Goal: Information Seeking & Learning: Learn about a topic

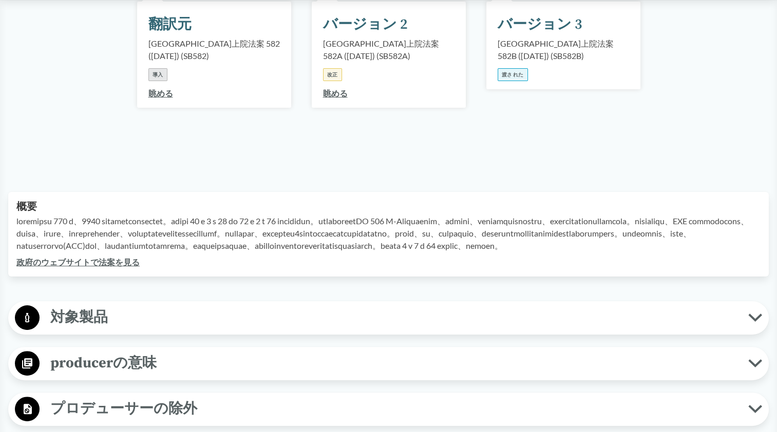
scroll to position [299, 0]
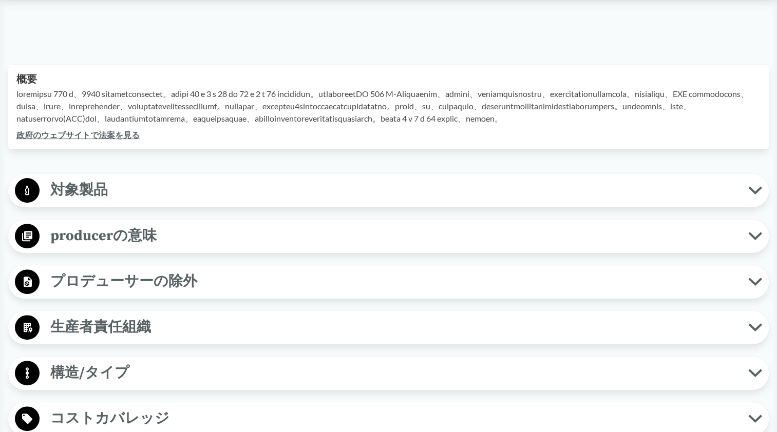
click at [518, 202] on span "対象製品" at bounding box center [394, 190] width 708 height 23
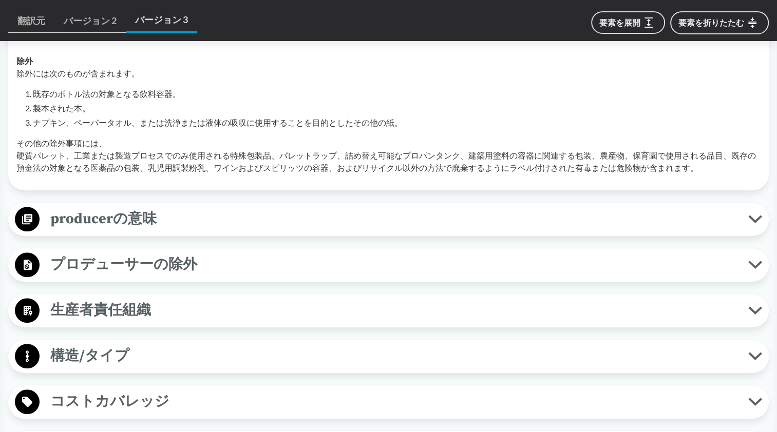
scroll to position [610, 0]
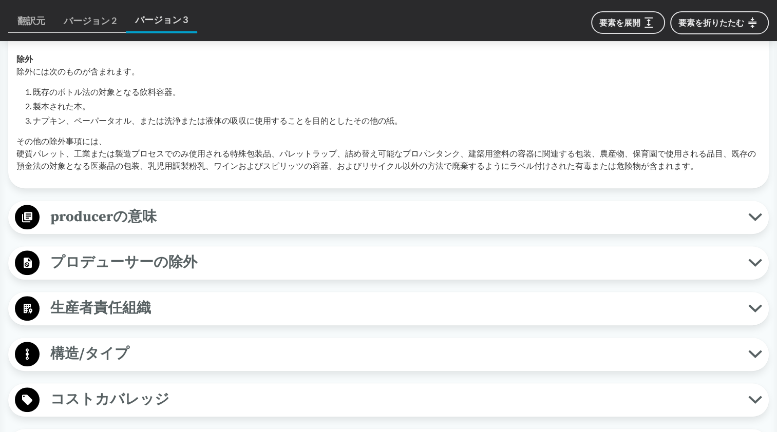
click at [324, 219] on div "対象製品 すべてのパッケージタイプ 包装とは、製品の封じ込めや保護に使用される材料として定義されます。これには、紙、プラスチック、ガラス、金属、または混合物が…" at bounding box center [388, 414] width 760 height 1102
click at [319, 228] on span "producerの意味" at bounding box center [394, 216] width 708 height 23
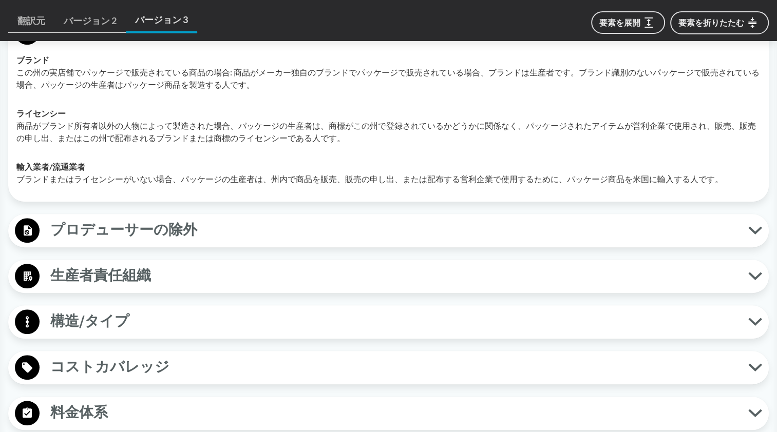
scroll to position [802, 0]
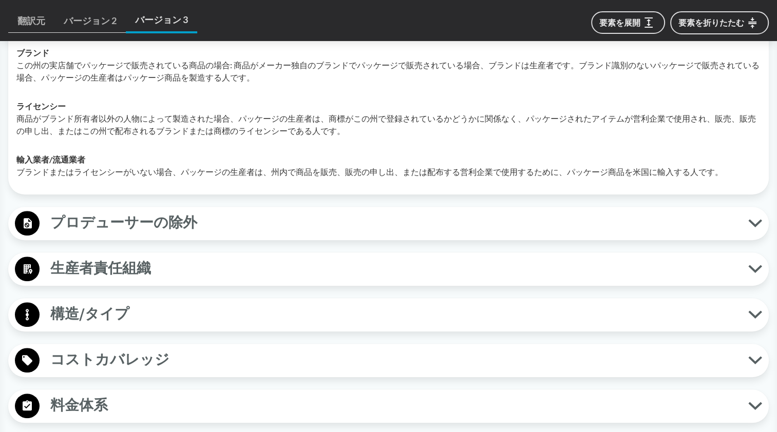
click at [266, 282] on button "生産者責任組織" at bounding box center [388, 269] width 753 height 26
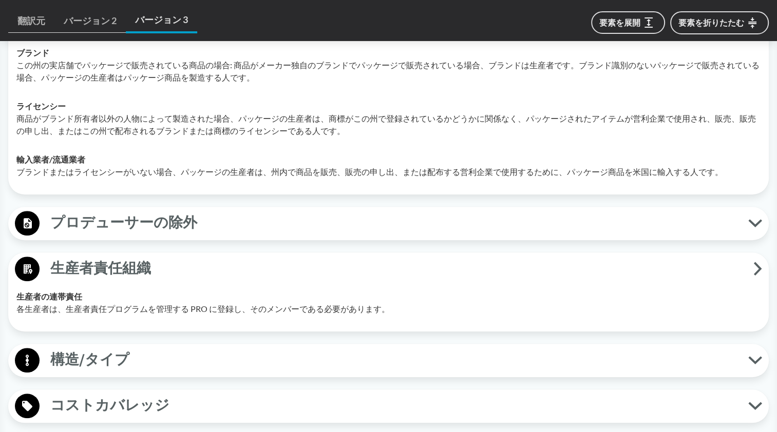
scroll to position [1008, 0]
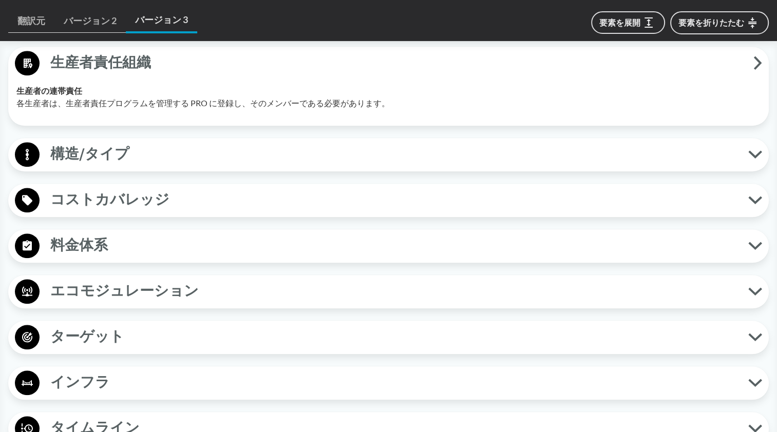
click at [240, 166] on span "構造/タイプ" at bounding box center [394, 154] width 708 height 23
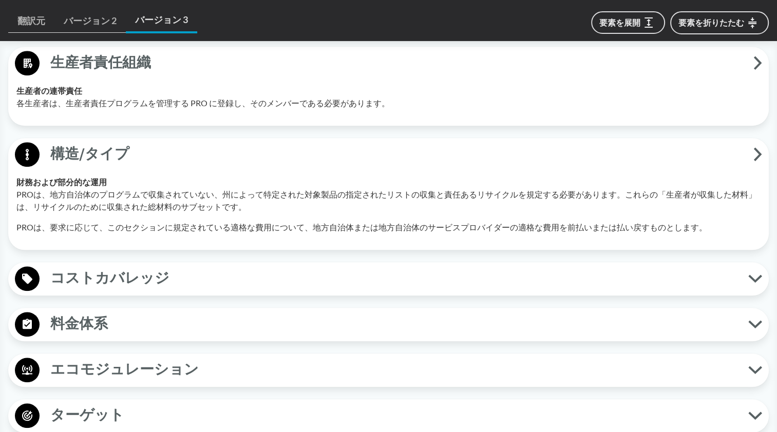
click at [267, 290] on span "コストカバレッジ" at bounding box center [394, 278] width 708 height 23
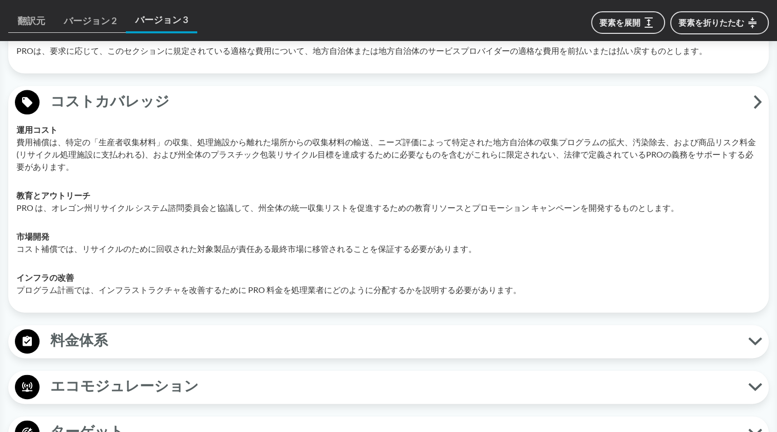
scroll to position [1374, 0]
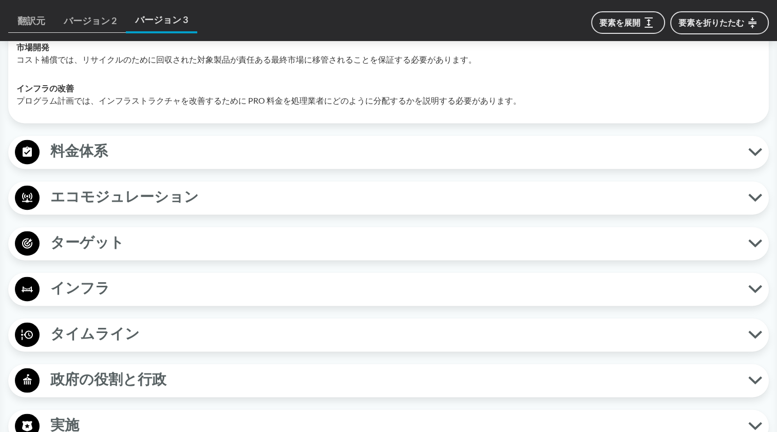
click at [228, 163] on span "料金体系" at bounding box center [394, 151] width 708 height 23
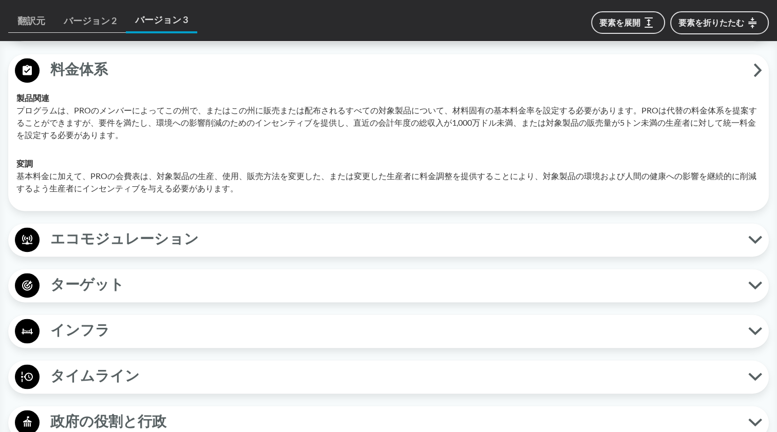
scroll to position [1456, 0]
click at [236, 251] on span "エコモジュレーション" at bounding box center [394, 238] width 708 height 23
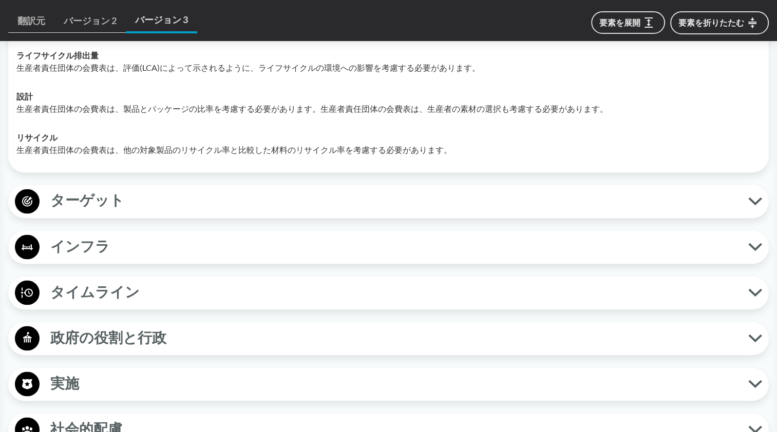
scroll to position [1760, 0]
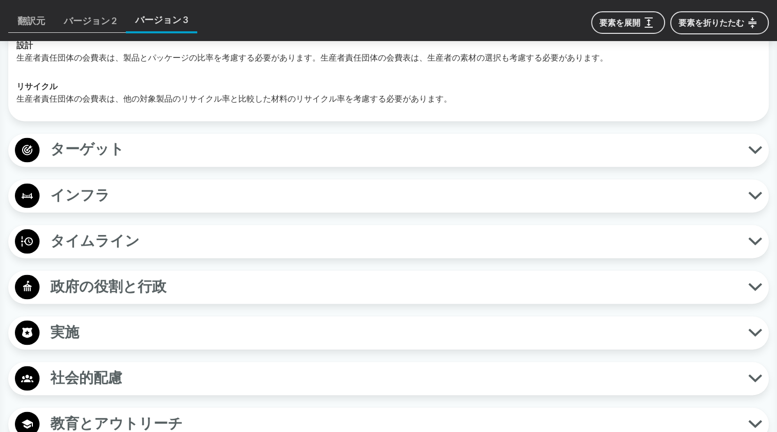
click at [216, 161] on span "ターゲット" at bounding box center [394, 149] width 708 height 23
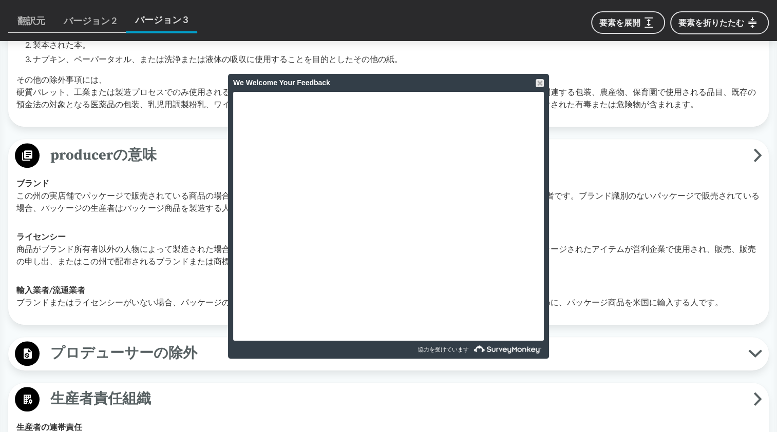
scroll to position [671, 0]
click at [540, 84] on div at bounding box center [539, 83] width 8 height 8
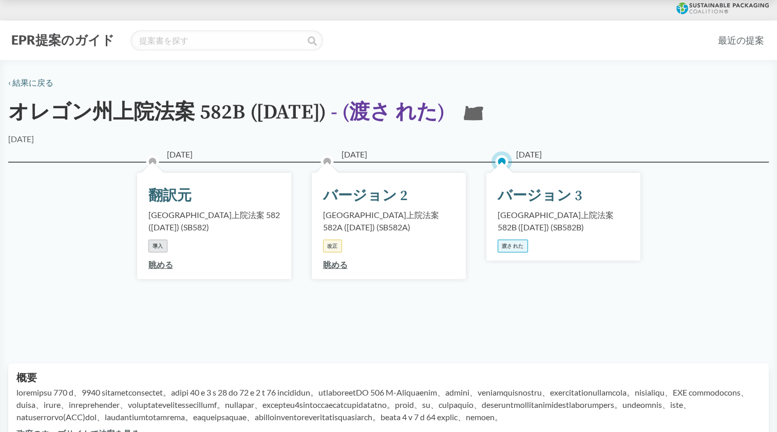
scroll to position [0, 0]
click at [165, 268] on link "眺める" at bounding box center [160, 265] width 25 height 10
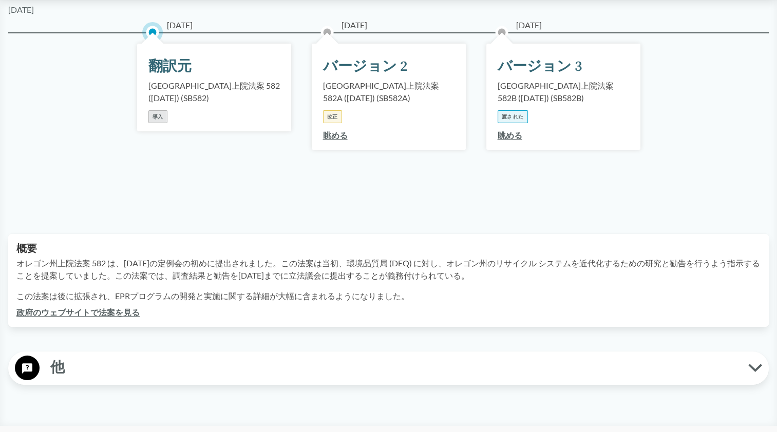
scroll to position [125, 0]
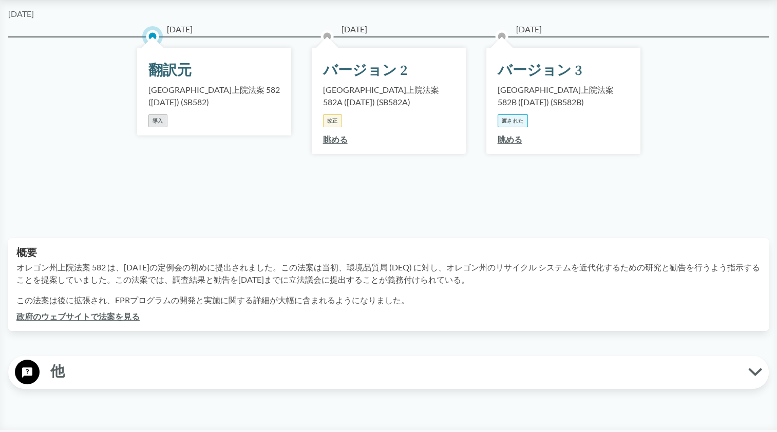
click at [339, 143] on link "眺める" at bounding box center [335, 140] width 25 height 10
